Goal: Transaction & Acquisition: Purchase product/service

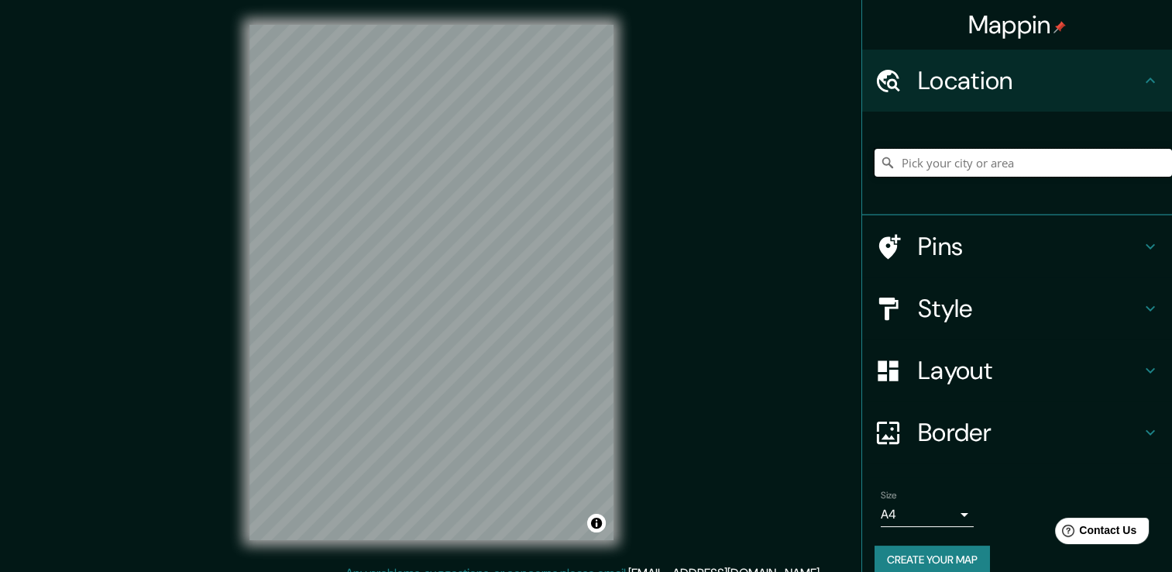
drag, startPoint x: 809, startPoint y: 110, endPoint x: 964, endPoint y: 163, distance: 163.6
click at [964, 163] on input "Pick your city or area" at bounding box center [1022, 163] width 297 height 28
click at [957, 163] on input "Pick your city or area" at bounding box center [1022, 163] width 297 height 28
type input "[GEOGRAPHIC_DATA][PERSON_NAME], [GEOGRAPHIC_DATA][PERSON_NAME], [GEOGRAPHIC_DAT…"
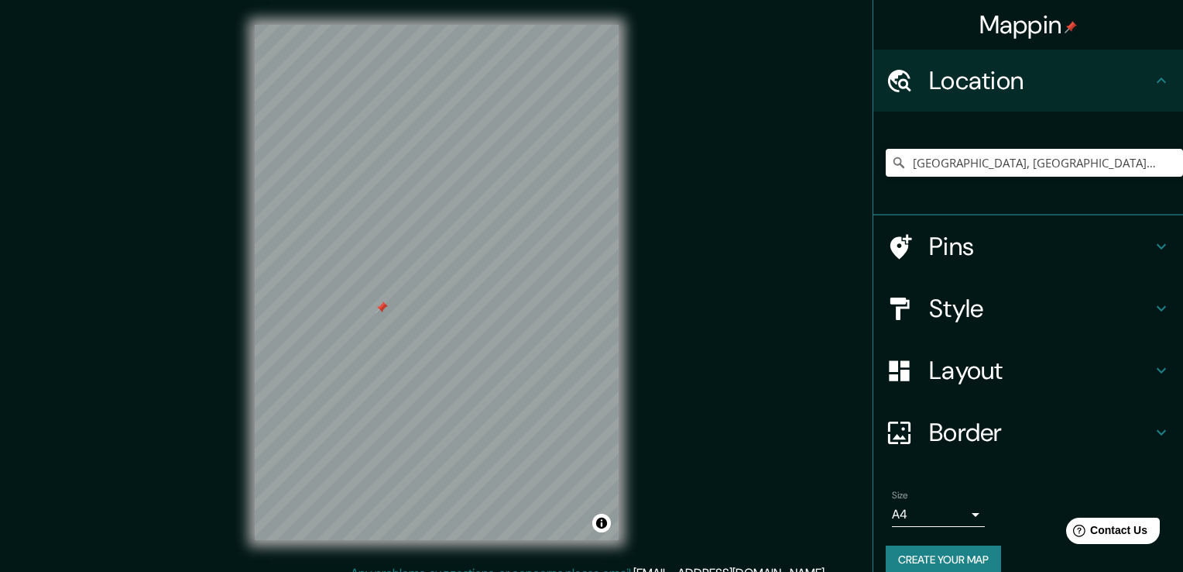
click at [960, 512] on body "Mappin Location Santa Cruz de la Sierra, Departamento de Santa Cruz, Bolivia Sa…" at bounding box center [591, 286] width 1183 height 572
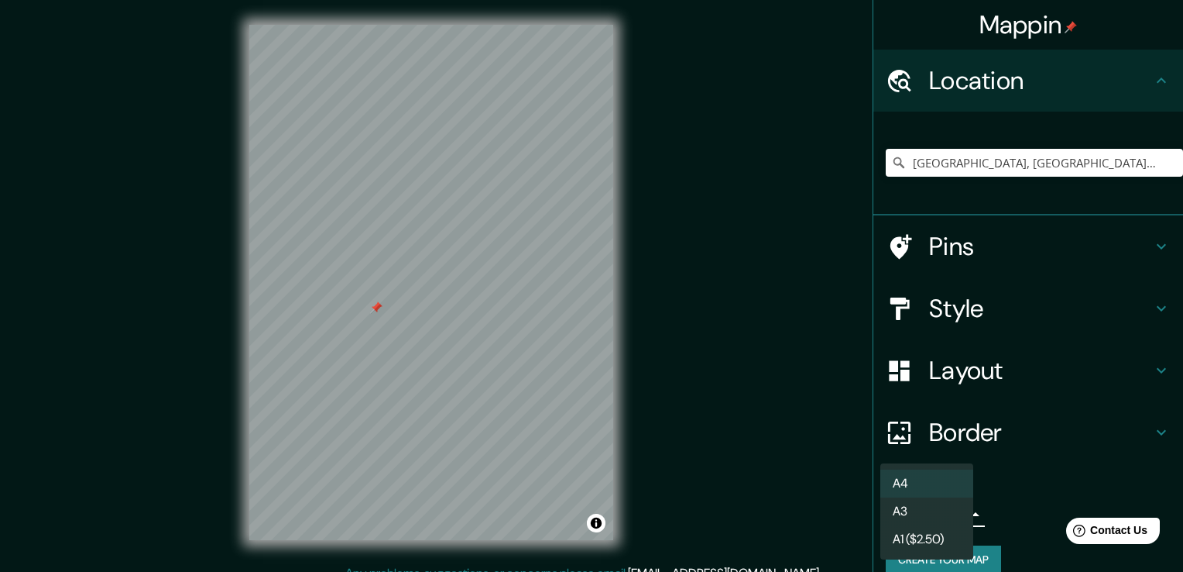
click at [889, 503] on li "A3" at bounding box center [927, 511] width 93 height 28
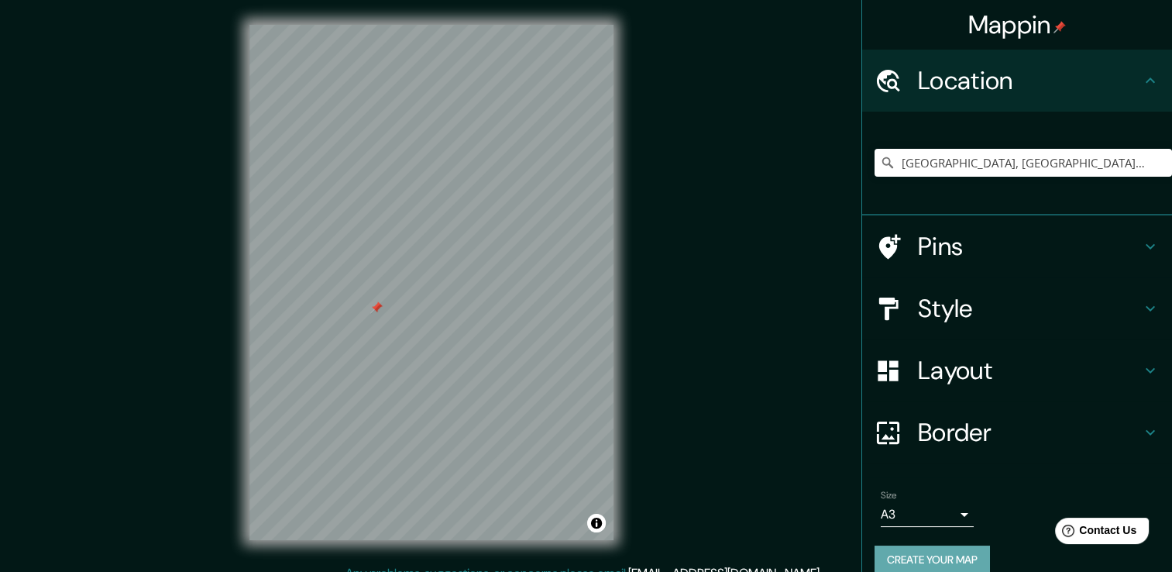
click at [951, 562] on button "Create your map" at bounding box center [931, 559] width 115 height 29
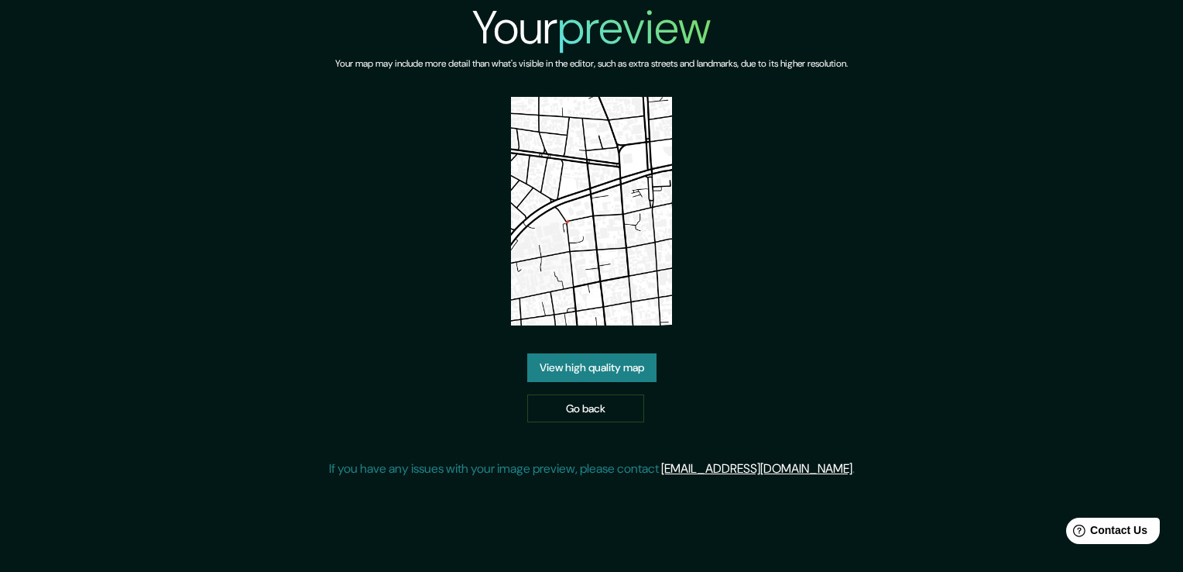
click at [641, 358] on link "View high quality map" at bounding box center [591, 367] width 129 height 29
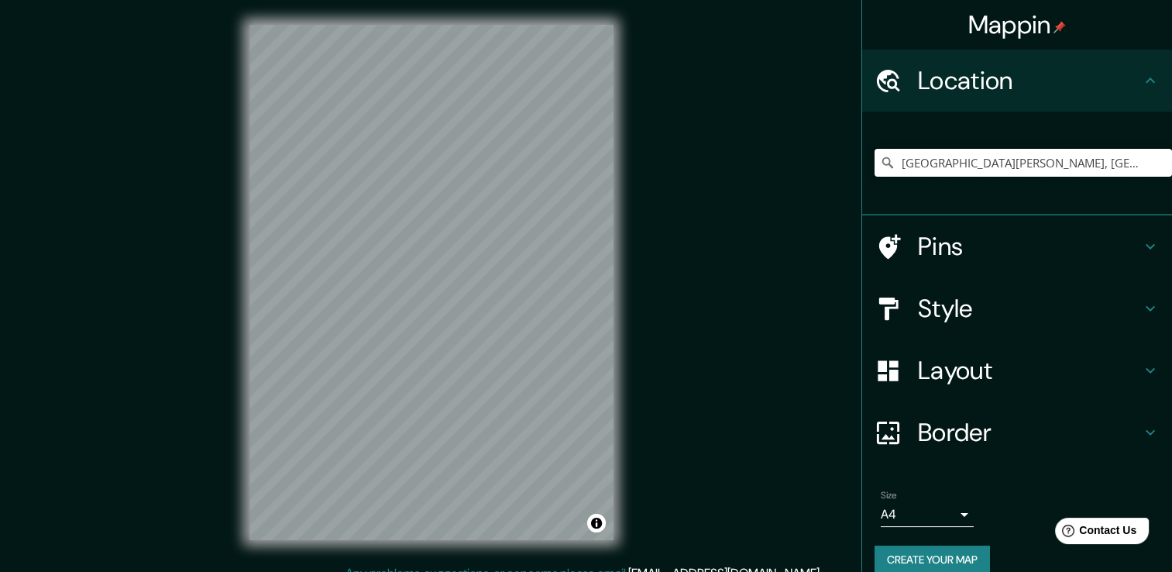
click at [1140, 164] on input "[GEOGRAPHIC_DATA][PERSON_NAME], [GEOGRAPHIC_DATA][PERSON_NAME], [GEOGRAPHIC_DAT…" at bounding box center [1022, 163] width 297 height 28
click at [1122, 167] on input "[GEOGRAPHIC_DATA][PERSON_NAME], [GEOGRAPHIC_DATA][PERSON_NAME], [GEOGRAPHIC_DAT…" at bounding box center [1022, 163] width 297 height 28
click at [1143, 160] on input "[GEOGRAPHIC_DATA][PERSON_NAME], [GEOGRAPHIC_DATA][PERSON_NAME], [GEOGRAPHIC_DAT…" at bounding box center [1022, 163] width 297 height 28
click at [874, 153] on input "[GEOGRAPHIC_DATA][PERSON_NAME], [GEOGRAPHIC_DATA][PERSON_NAME], [GEOGRAPHIC_DAT…" at bounding box center [1022, 163] width 297 height 28
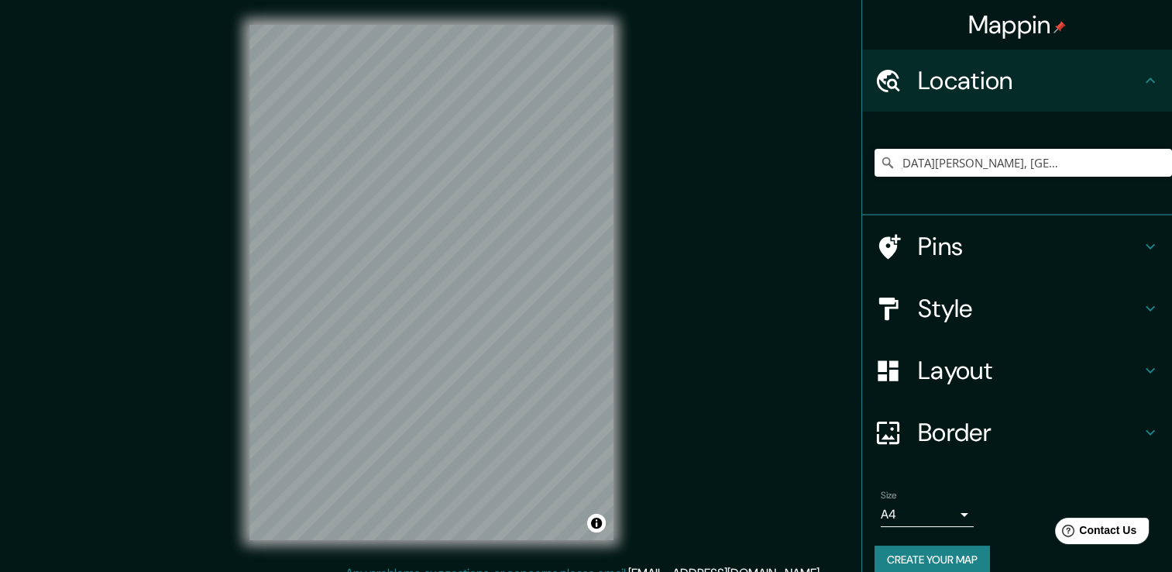
scroll to position [0, 0]
click at [880, 160] on icon at bounding box center [887, 162] width 15 height 15
drag, startPoint x: 872, startPoint y: 160, endPoint x: 1031, endPoint y: 150, distance: 159.0
click at [883, 160] on div "[GEOGRAPHIC_DATA][PERSON_NAME], [GEOGRAPHIC_DATA][PERSON_NAME], [GEOGRAPHIC_DAT…" at bounding box center [1022, 163] width 297 height 28
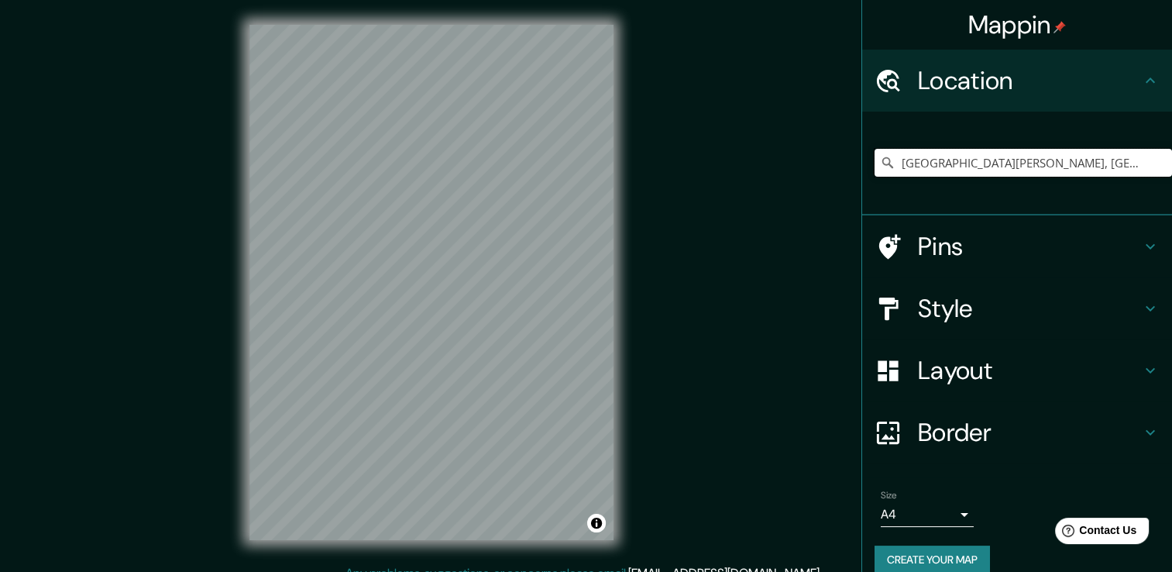
click at [1118, 160] on input "[GEOGRAPHIC_DATA][PERSON_NAME], [GEOGRAPHIC_DATA][PERSON_NAME], [GEOGRAPHIC_DAT…" at bounding box center [1022, 163] width 297 height 28
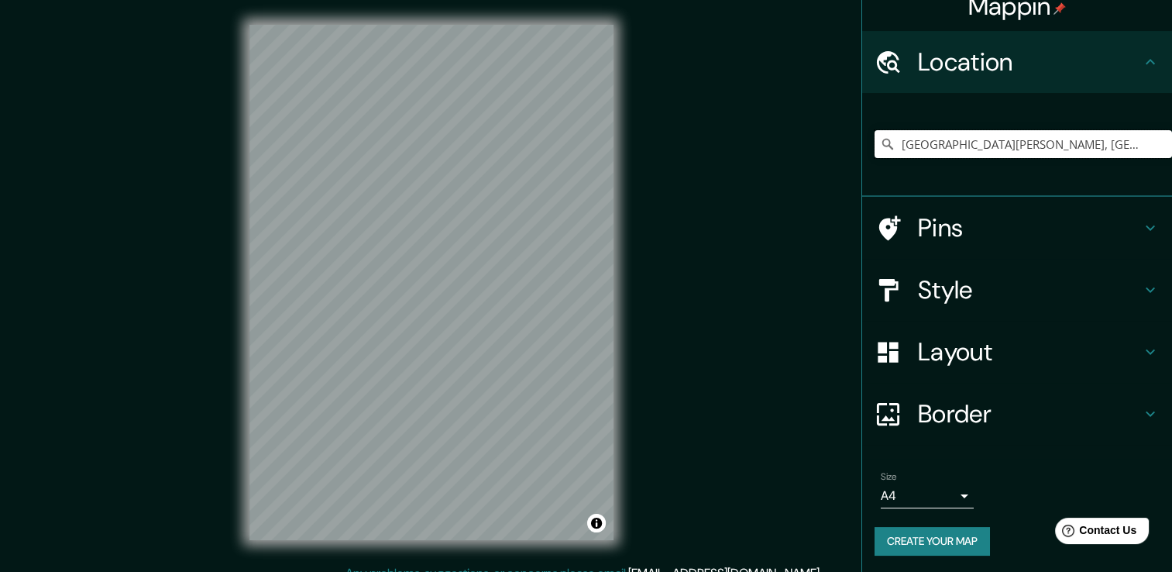
scroll to position [19, 0]
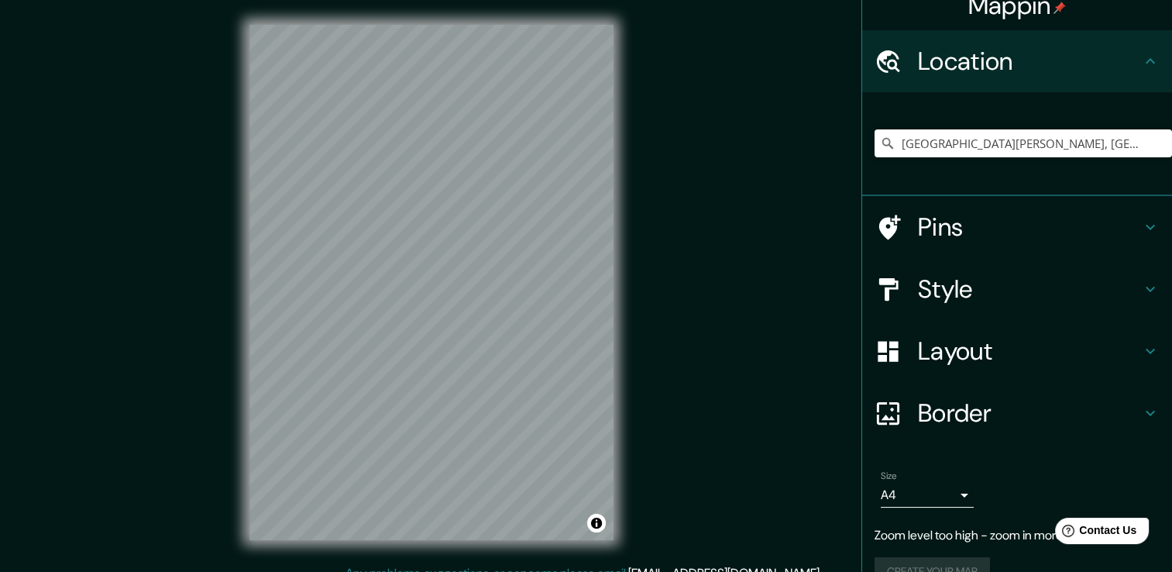
click at [815, 254] on div "Mappin Location [GEOGRAPHIC_DATA][PERSON_NAME], [GEOGRAPHIC_DATA][PERSON_NAME],…" at bounding box center [586, 294] width 1172 height 589
click at [162, 198] on div "Mappin Location [GEOGRAPHIC_DATA][PERSON_NAME], [GEOGRAPHIC_DATA][PERSON_NAME],…" at bounding box center [586, 294] width 1172 height 589
click at [666, 306] on div "Mappin Location [GEOGRAPHIC_DATA][PERSON_NAME], [GEOGRAPHIC_DATA][PERSON_NAME],…" at bounding box center [586, 294] width 1172 height 589
click at [906, 135] on input "[GEOGRAPHIC_DATA][PERSON_NAME], [GEOGRAPHIC_DATA][PERSON_NAME], [GEOGRAPHIC_DAT…" at bounding box center [1022, 143] width 297 height 28
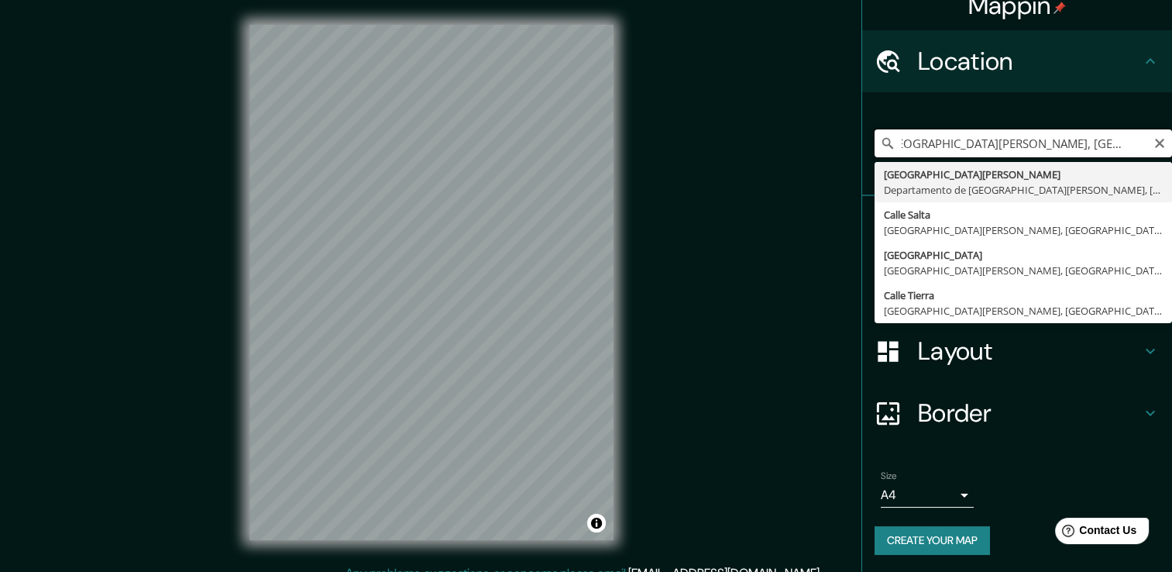
scroll to position [0, 0]
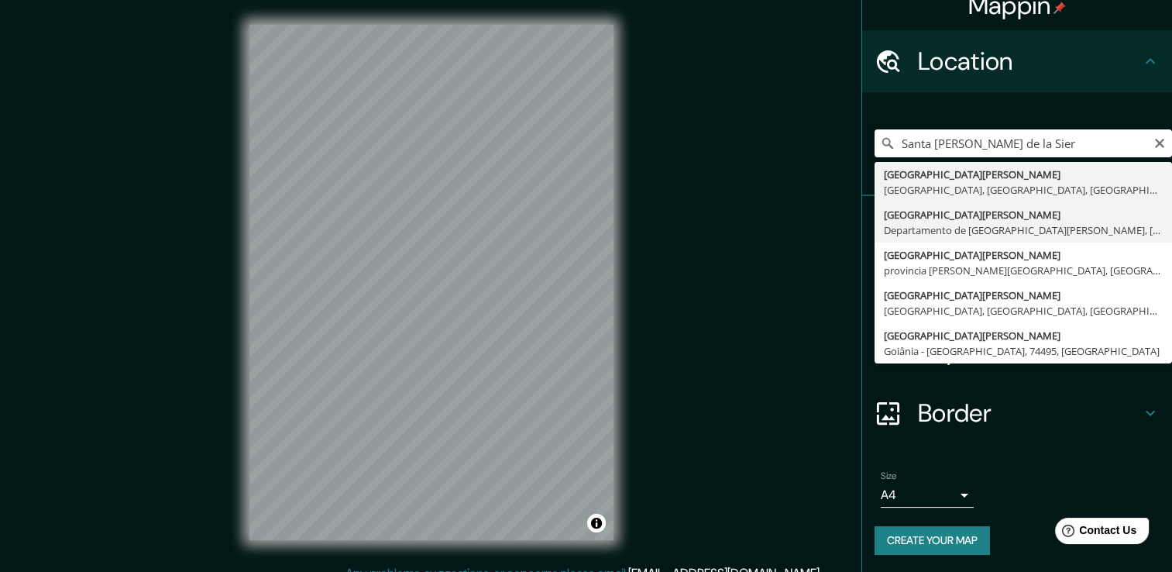
type input "[GEOGRAPHIC_DATA][PERSON_NAME], [GEOGRAPHIC_DATA][PERSON_NAME], [GEOGRAPHIC_DAT…"
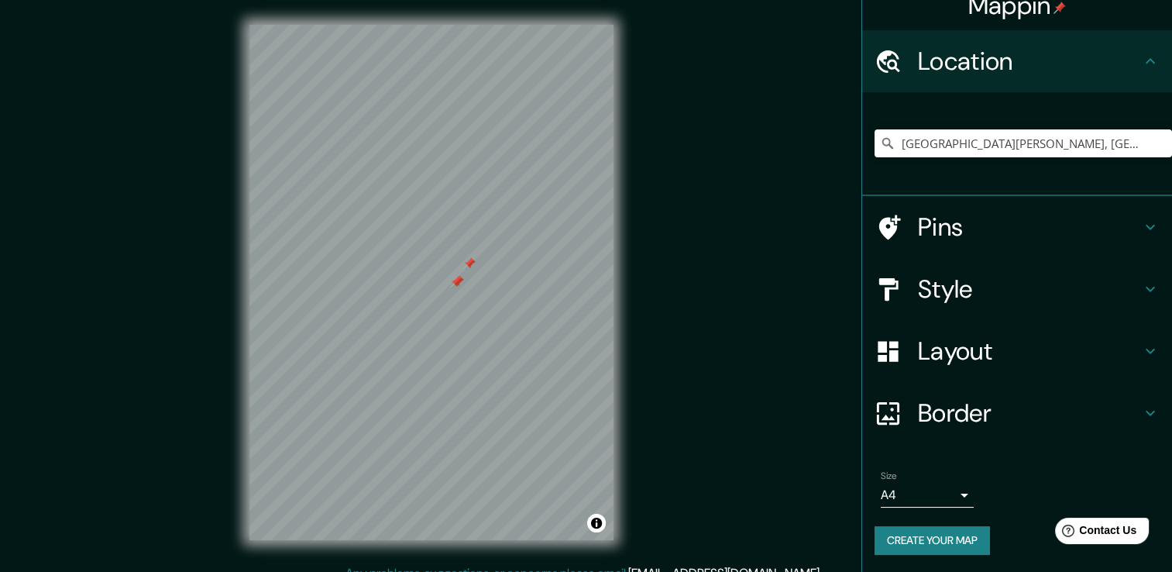
click at [460, 287] on div at bounding box center [456, 282] width 12 height 12
click at [459, 287] on div at bounding box center [458, 281] width 12 height 12
